Goal: Task Accomplishment & Management: Manage account settings

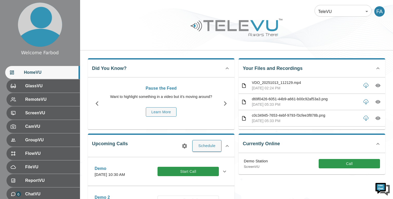
click at [277, 38] on img at bounding box center [237, 28] width 94 height 22
click at [142, 40] on div at bounding box center [236, 31] width 313 height 29
click at [229, 27] on img at bounding box center [237, 28] width 94 height 22
click at [323, 163] on button "Call" at bounding box center [349, 164] width 61 height 10
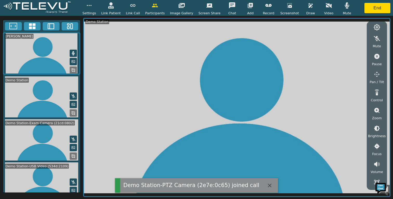
scroll to position [55, 0]
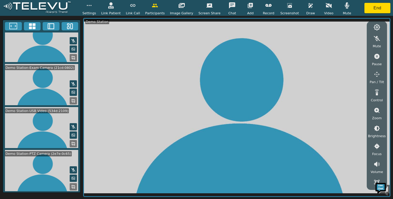
click at [71, 188] on button at bounding box center [73, 186] width 7 height 7
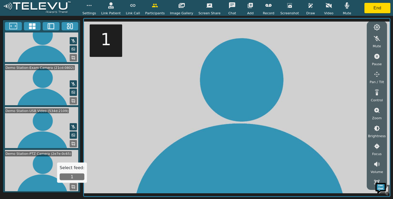
click at [74, 175] on button "1" at bounding box center [72, 177] width 25 height 7
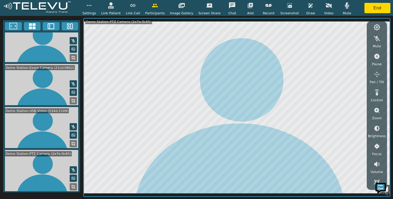
click at [114, 8] on icon "button" at bounding box center [111, 5] width 6 height 6
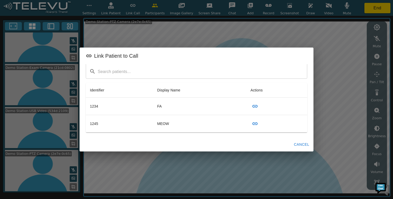
click at [298, 145] on button "Cancel" at bounding box center [301, 145] width 19 height 10
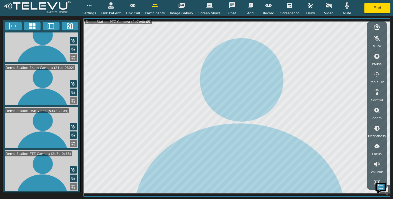
click at [114, 6] on icon "button" at bounding box center [111, 5] width 6 height 6
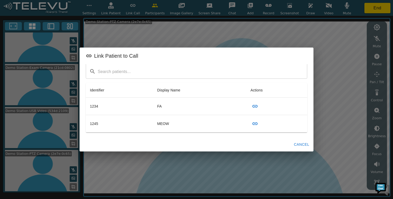
click at [253, 107] on icon "button" at bounding box center [254, 106] width 5 height 3
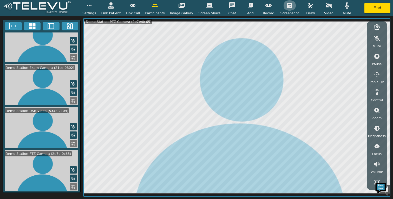
click at [289, 6] on icon "button" at bounding box center [289, 5] width 6 height 6
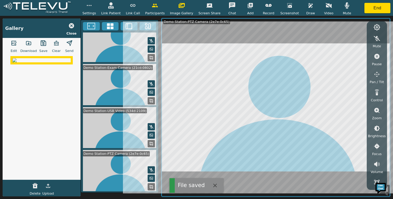
scroll to position [55, 0]
click at [41, 43] on icon "button" at bounding box center [43, 43] width 5 height 5
click at [69, 25] on icon "button" at bounding box center [71, 25] width 5 height 5
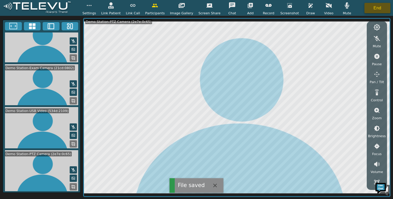
click at [378, 6] on button "End" at bounding box center [377, 8] width 26 height 10
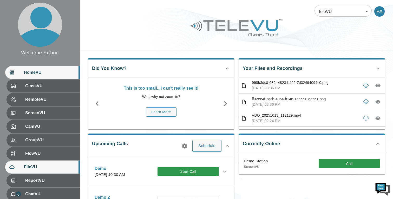
scroll to position [34, 0]
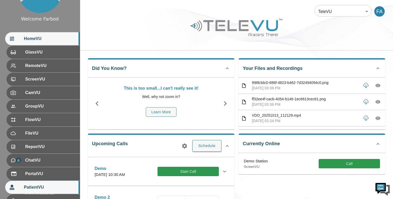
click at [36, 186] on span "PatientVU" at bounding box center [50, 187] width 52 height 6
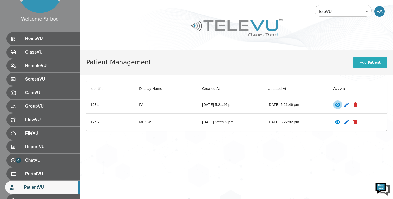
click at [341, 105] on icon "patients table" at bounding box center [338, 105] width 6 height 4
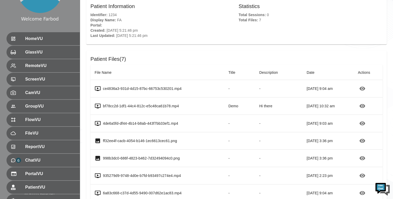
scroll to position [48, 0]
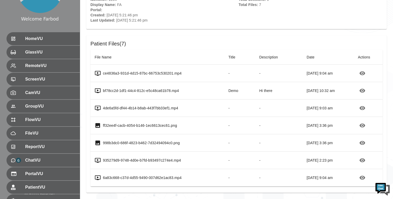
click at [282, 152] on td "-" at bounding box center [278, 160] width 47 height 17
click at [316, 42] on h6 "Patient Files ( 7 )" at bounding box center [236, 44] width 292 height 8
click at [311, 118] on td "[DATE] 3:36 pm" at bounding box center [328, 125] width 51 height 17
click at [307, 56] on span "Date" at bounding box center [314, 57] width 15 height 6
click at [307, 57] on span "Date" at bounding box center [314, 57] width 15 height 6
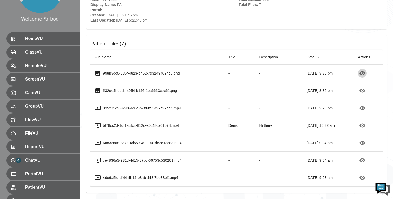
click at [363, 75] on icon "button" at bounding box center [363, 73] width 6 height 4
click at [369, 89] on td at bounding box center [368, 90] width 29 height 17
click at [365, 90] on icon "button" at bounding box center [363, 91] width 6 height 4
click at [255, 89] on td "-" at bounding box center [278, 90] width 47 height 17
drag, startPoint x: 224, startPoint y: 124, endPoint x: 234, endPoint y: 124, distance: 10.4
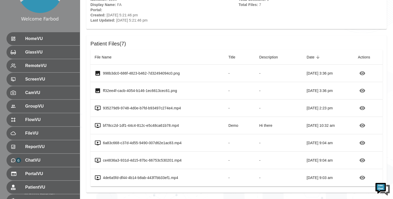
click at [234, 124] on p "Demo" at bounding box center [240, 125] width 23 height 5
drag, startPoint x: 249, startPoint y: 126, endPoint x: 264, endPoint y: 125, distance: 14.3
click at [264, 125] on td "Hi there" at bounding box center [278, 125] width 47 height 17
click at [264, 125] on p "Hi there" at bounding box center [278, 125] width 39 height 5
click at [259, 108] on p "-" at bounding box center [278, 108] width 39 height 5
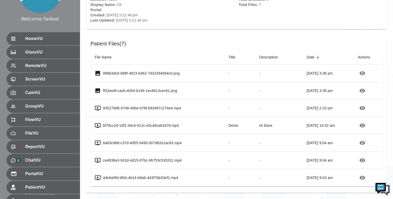
scroll to position [0, 0]
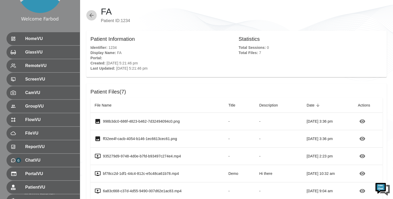
click at [91, 12] on icon "button" at bounding box center [91, 15] width 6 height 6
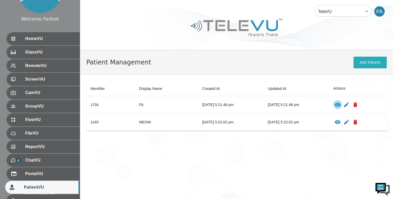
click at [341, 103] on icon "patients table" at bounding box center [338, 105] width 6 height 4
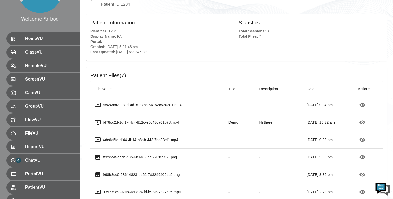
scroll to position [16, 0]
click at [307, 90] on span "Date" at bounding box center [314, 89] width 15 height 6
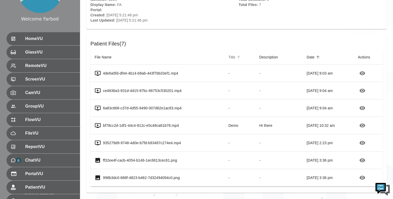
click at [229, 56] on span "Title" at bounding box center [236, 57] width 14 height 6
click at [363, 71] on icon "button" at bounding box center [363, 73] width 6 height 4
click at [365, 141] on icon "button" at bounding box center [362, 143] width 6 height 6
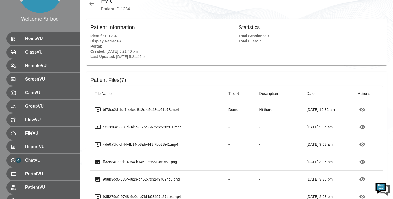
scroll to position [12, 0]
click at [229, 95] on span "Title" at bounding box center [236, 93] width 14 height 6
click at [110, 95] on span "File Name" at bounding box center [107, 93] width 24 height 6
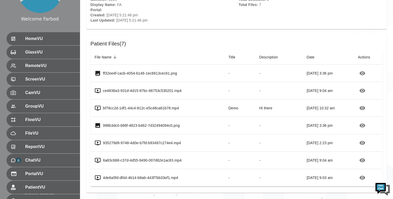
scroll to position [42, 0]
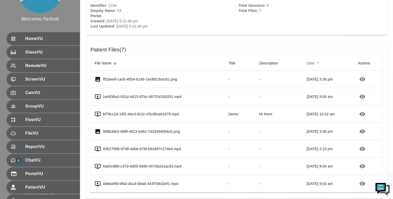
click at [316, 63] on icon at bounding box center [317, 63] width 3 height 3
click at [316, 63] on icon at bounding box center [318, 63] width 5 height 5
drag, startPoint x: 217, startPoint y: 131, endPoint x: 231, endPoint y: 131, distance: 14.0
click at [231, 131] on td "Demo" at bounding box center [239, 131] width 31 height 17
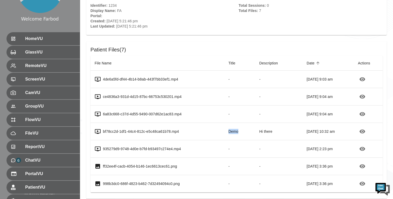
click at [234, 133] on p "Demo" at bounding box center [240, 131] width 23 height 5
drag, startPoint x: 220, startPoint y: 131, endPoint x: 213, endPoint y: 143, distance: 14.2
click at [231, 132] on p "Demo" at bounding box center [240, 131] width 23 height 5
click at [177, 132] on p "bf78cc2d-1df1-44c4-812c-e5c48ca61b78.mp4" at bounding box center [141, 131] width 76 height 5
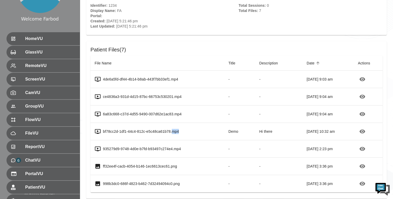
click at [177, 132] on p "bf78cc2d-1df1-44c4-812c-e5c48ca61b78.mp4" at bounding box center [141, 131] width 76 height 5
click at [185, 132] on div "bf78cc2d-1df1-44c4-812c-e5c48ca61b78.mp4" at bounding box center [158, 131] width 126 height 6
drag, startPoint x: 185, startPoint y: 132, endPoint x: 103, endPoint y: 128, distance: 82.5
click at [99, 131] on div "bf78cc2d-1df1-44c4-812c-e5c48ca61b78.mp4" at bounding box center [158, 131] width 126 height 6
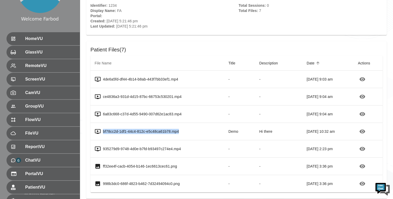
drag, startPoint x: 115, startPoint y: 63, endPoint x: 89, endPoint y: 68, distance: 26.6
click at [89, 68] on div "Patient Files ( 7 ) File Name Title Description Date Actions 4de6a5fd-df44-4b14…" at bounding box center [236, 120] width 301 height 158
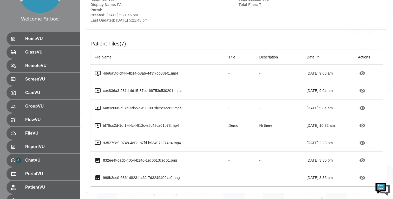
scroll to position [48, 0]
drag, startPoint x: 170, startPoint y: 74, endPoint x: 180, endPoint y: 74, distance: 9.4
click at [180, 74] on div "4de6a5fd-df44-4b14-b8ab-443f7bb33ef1.mp4" at bounding box center [158, 73] width 126 height 6
drag, startPoint x: 217, startPoint y: 75, endPoint x: 235, endPoint y: 75, distance: 18.5
click at [235, 75] on td "-" at bounding box center [239, 73] width 31 height 17
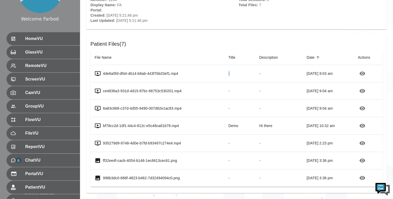
click at [235, 75] on p "-" at bounding box center [240, 73] width 23 height 5
drag, startPoint x: 233, startPoint y: 127, endPoint x: 196, endPoint y: 127, distance: 36.9
click at [196, 127] on tr "bf78cc2d-1df1-44c4-812c-e5c48ca61b78.mp4 Demo Hi there Oct 10th 2025, 10:32 am" at bounding box center [236, 125] width 292 height 17
drag, startPoint x: 196, startPoint y: 127, endPoint x: 96, endPoint y: 125, distance: 100.4
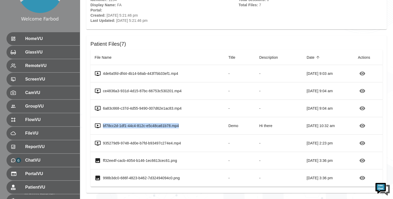
click at [96, 125] on div "bf78cc2d-1df1-44c4-812c-e5c48ca61b78.mp4" at bounding box center [158, 126] width 126 height 6
click at [139, 131] on td "bf78cc2d-1df1-44c4-812c-e5c48ca61b78.mp4" at bounding box center [157, 125] width 134 height 17
click at [364, 124] on icon "button" at bounding box center [363, 126] width 6 height 4
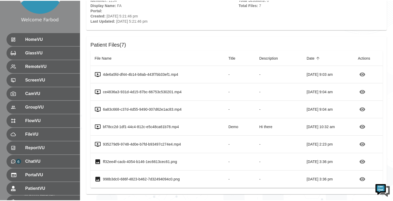
scroll to position [47, 0]
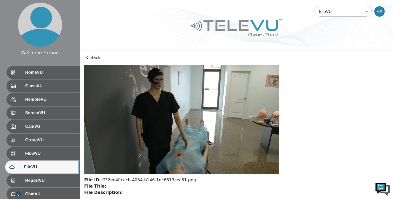
click at [306, 100] on div "File ID: ff32ee4f-cacb-4054-b146-1ec6613cec61.png File Title: File Description:…" at bounding box center [236, 139] width 305 height 149
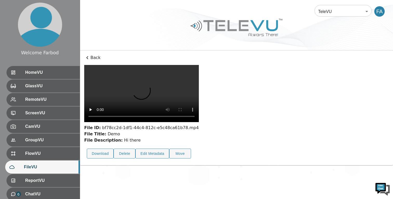
scroll to position [19, 0]
click at [150, 159] on button "Edit Metadata" at bounding box center [152, 154] width 34 height 10
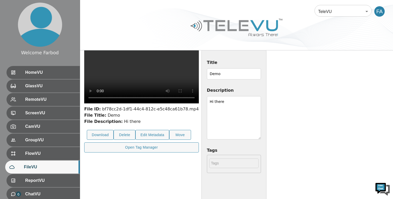
drag, startPoint x: 340, startPoint y: 121, endPoint x: 335, endPoint y: 178, distance: 57.7
click at [266, 178] on div "Title Demo Description Hi there Tags ​ Make this Public Save" at bounding box center [233, 148] width 65 height 199
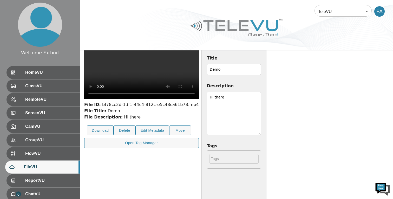
scroll to position [0, 0]
click at [261, 120] on textarea "Hi there" at bounding box center [234, 113] width 54 height 43
paste textarea "Lorem ipsum dolor sit amet, consectetur adipiscing elit, sed do eiusmod tempor …"
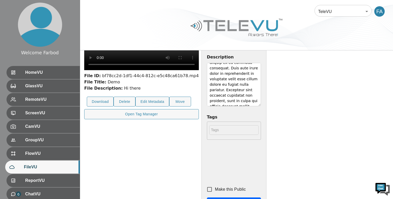
scroll to position [74, 0]
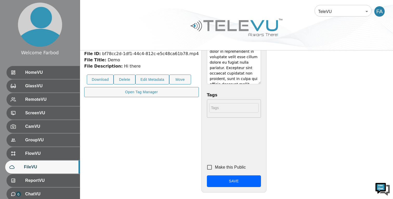
type textarea "Lorem ipsum dolor sit amet, consectetur adipiscing elit, sed do eiusmod tempor …"
click at [261, 183] on button "Save" at bounding box center [234, 181] width 54 height 12
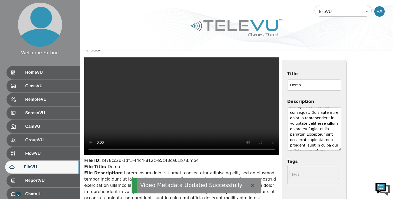
scroll to position [0, 0]
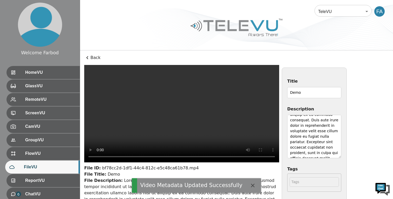
click at [92, 56] on p "Back" at bounding box center [236, 58] width 305 height 6
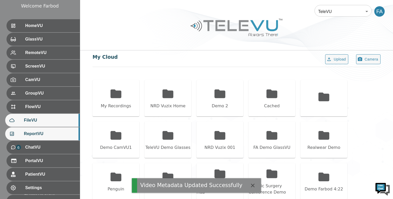
scroll to position [62, 0]
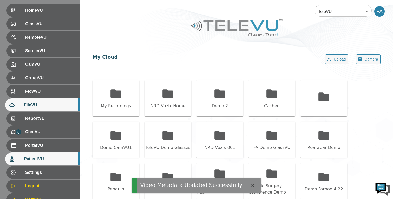
click at [38, 154] on div "PatientVU" at bounding box center [42, 159] width 75 height 13
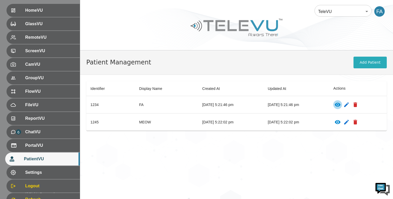
click at [341, 104] on icon "patients table" at bounding box center [338, 105] width 6 height 6
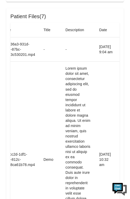
scroll to position [0, 41]
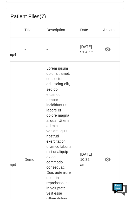
click at [109, 49] on icon "button" at bounding box center [108, 50] width 6 height 4
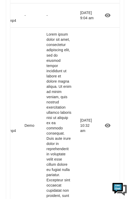
scroll to position [136, 0]
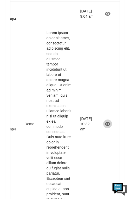
click at [105, 125] on icon "button" at bounding box center [108, 124] width 6 height 6
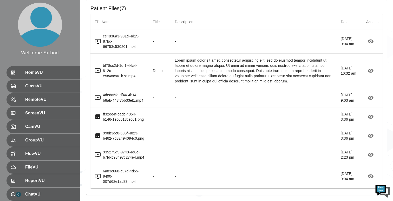
scroll to position [0, 0]
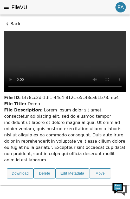
click at [12, 21] on p "Back" at bounding box center [65, 24] width 122 height 6
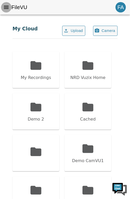
click at [5, 8] on icon "menu" at bounding box center [6, 7] width 6 height 6
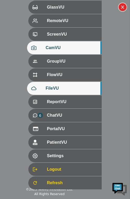
scroll to position [89, 0]
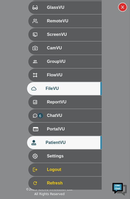
click at [68, 140] on span "PatientVU" at bounding box center [72, 143] width 52 height 6
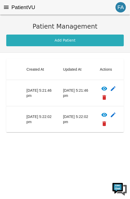
scroll to position [0, 46]
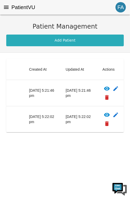
click at [110, 89] on icon "patients table" at bounding box center [107, 89] width 6 height 6
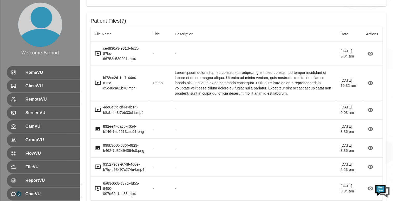
scroll to position [71, 0]
